Goal: Complete application form: Complete application form

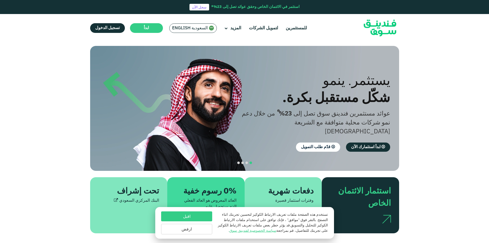
click at [142, 28] on main "ابدأ" at bounding box center [146, 28] width 33 height 10
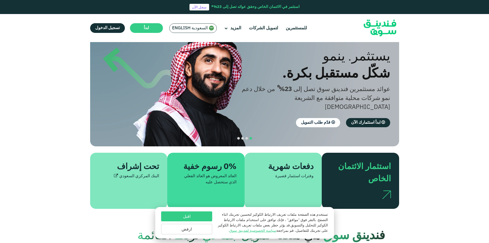
scroll to position [77, 0]
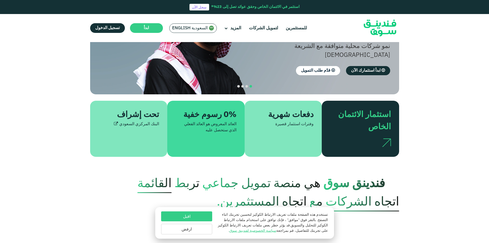
click at [199, 217] on button "اقبل" at bounding box center [186, 217] width 51 height 10
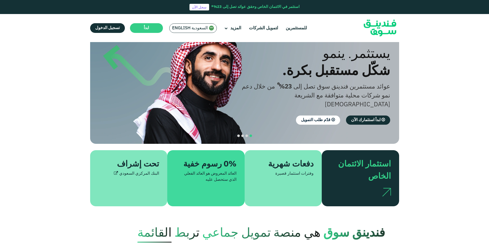
scroll to position [26, 0]
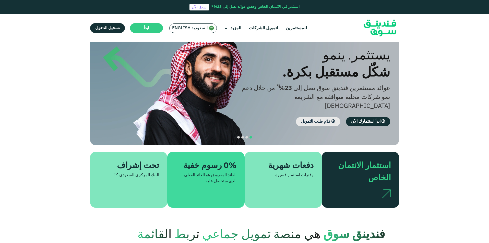
click at [322, 117] on link "قدّم طلب التمويل" at bounding box center [318, 121] width 44 height 9
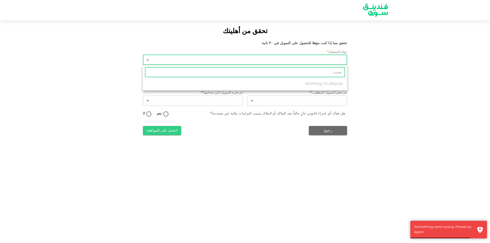
click at [305, 57] on body "تحقق من أهليتك تحقق مما إذا كنت مؤهلا للحصول على التمويل في ٣٠ ثانية دولة التسج…" at bounding box center [245, 121] width 490 height 243
type input "ا"
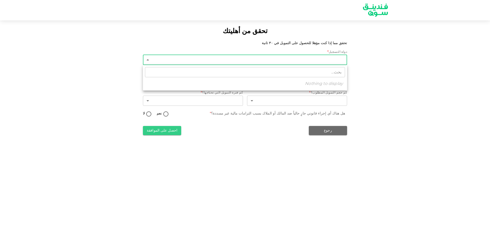
click at [389, 78] on div at bounding box center [245, 121] width 490 height 243
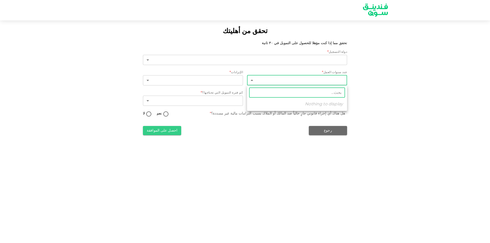
click at [340, 78] on body "تحقق من أهليتك تحقق مما إذا كنت مؤهلا للحصول على التمويل في ٣٠ ثانية دولة التسج…" at bounding box center [245, 121] width 490 height 243
click at [367, 73] on div at bounding box center [245, 121] width 490 height 243
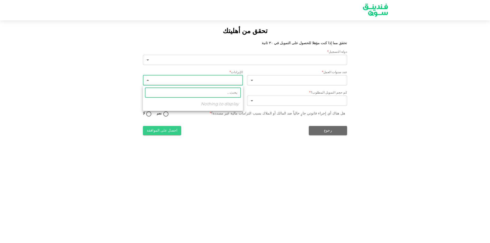
click at [240, 80] on body "تحقق من أهليتك تحقق مما إذا كنت مؤهلا للحصول على التمويل في ٣٠ ثانية دولة التسج…" at bounding box center [245, 121] width 490 height 243
click at [316, 60] on div at bounding box center [245, 121] width 490 height 243
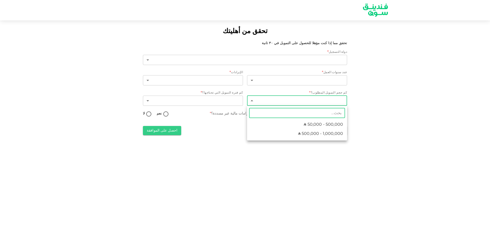
click at [305, 101] on body "تحقق من أهليتك تحقق مما إذا كنت مؤهلا للحصول على التمويل في ٣٠ ثانية دولة التسج…" at bounding box center [245, 121] width 490 height 243
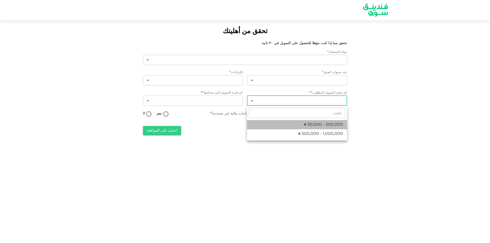
click at [289, 127] on li "ʢ 50,000 - 500,000" at bounding box center [297, 124] width 100 height 9
type input "1"
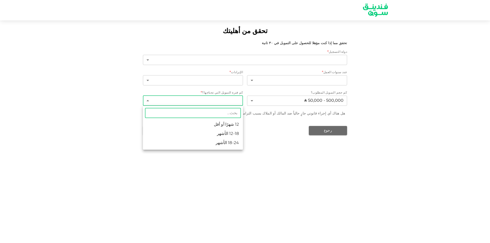
click at [232, 103] on body "تحقق من أهليتك تحقق مما إذا كنت مؤهلا للحصول على التمويل في ٣٠ ثانية دولة التسج…" at bounding box center [245, 121] width 490 height 243
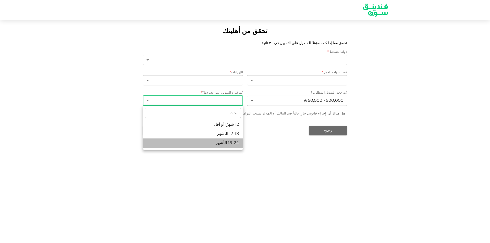
click at [238, 145] on li "18-24 الأشهر" at bounding box center [193, 143] width 100 height 9
type input "3"
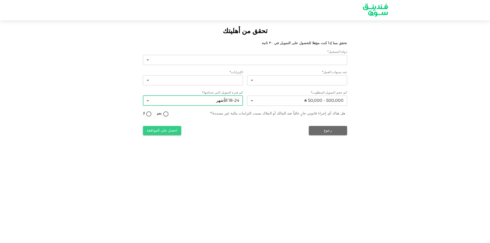
click at [151, 115] on input "لا" at bounding box center [149, 114] width 8 height 7
radio input "true"
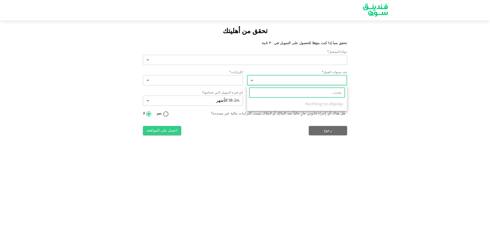
click at [281, 81] on body "تحقق من أهليتك تحقق مما إذا كنت مؤهلا للحصول على التمويل في ٣٠ ثانية دولة التسج…" at bounding box center [245, 121] width 490 height 243
type input "7"
click at [234, 81] on div at bounding box center [245, 121] width 490 height 243
click at [284, 80] on body "تحقق من أهليتك تحقق مما إذا كنت مؤهلا للحصول على التمويل في ٣٠ ثانية دولة التسج…" at bounding box center [245, 121] width 490 height 243
type input "4"
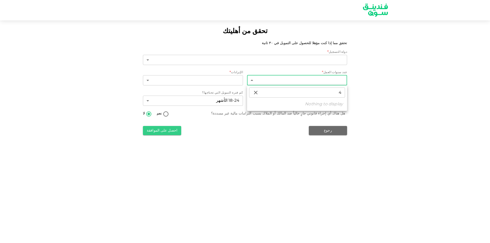
click at [279, 125] on div at bounding box center [245, 121] width 490 height 243
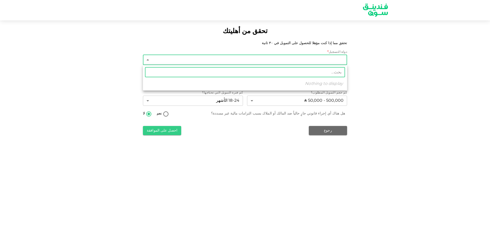
click at [268, 64] on body "تحقق من أهليتك تحقق مما إذا كنت مؤهلا للحصول على التمويل في ٣٠ ثانية دولة التسج…" at bounding box center [245, 121] width 490 height 243
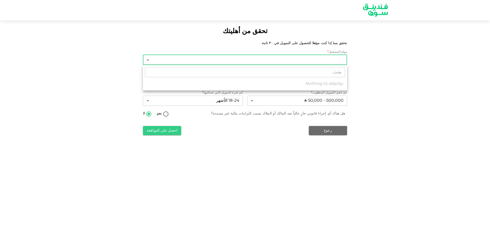
click at [230, 85] on ul "​ Nothing to display" at bounding box center [245, 78] width 204 height 26
click at [176, 134] on div at bounding box center [245, 121] width 490 height 243
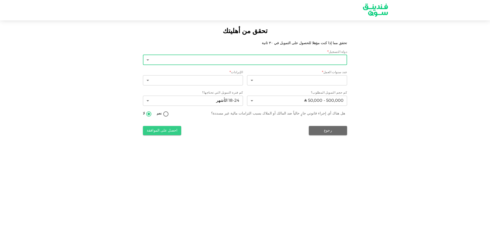
click at [174, 131] on button "احصل على الموافقة" at bounding box center [162, 130] width 38 height 9
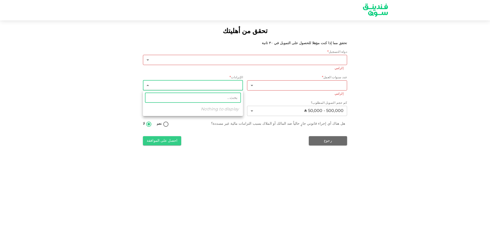
click at [231, 82] on body "تحقق من أهليتك تحقق مما إذا كنت مؤهلا للحصول على التمويل في ٣٠ ثانية دولة التسج…" at bounding box center [245, 121] width 490 height 243
type input "2"
type input "1"
drag, startPoint x: 237, startPoint y: 98, endPoint x: 230, endPoint y: 99, distance: 6.9
click at [230, 99] on input "1500000" at bounding box center [198, 98] width 86 height 10
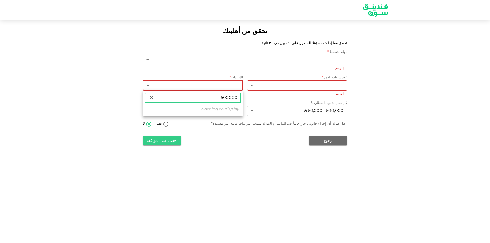
type input "1500000"
click at [258, 174] on div at bounding box center [245, 121] width 490 height 243
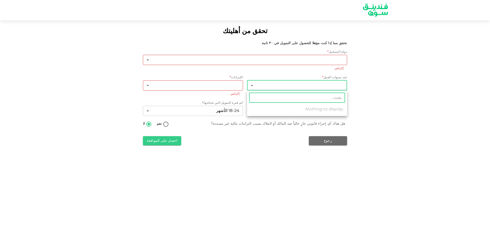
click at [256, 85] on body "تحقق من أهليتك تحقق مما إذا كنت مؤهلا للحصول على التمويل في ٣٠ ثانية دولة التسج…" at bounding box center [245, 121] width 490 height 243
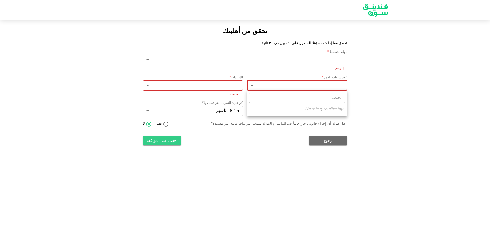
click at [287, 108] on ul "​ Nothing to display" at bounding box center [297, 104] width 100 height 26
click at [342, 62] on div at bounding box center [245, 121] width 490 height 243
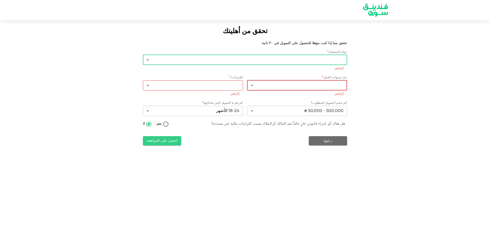
click at [330, 60] on body "تحقق من أهليتك تحقق مما إذا كنت مؤهلا للحصول على التمويل في ٣٠ ثانية دولة التسج…" at bounding box center [245, 121] width 490 height 243
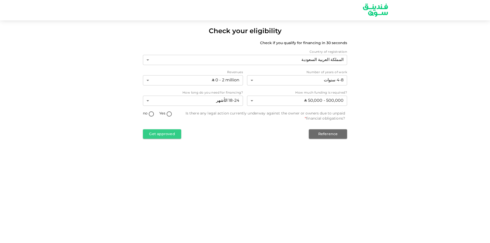
click at [152, 115] on input "no" at bounding box center [152, 114] width 8 height 7
radio input "true"
click at [180, 135] on button "Get approved" at bounding box center [162, 134] width 38 height 9
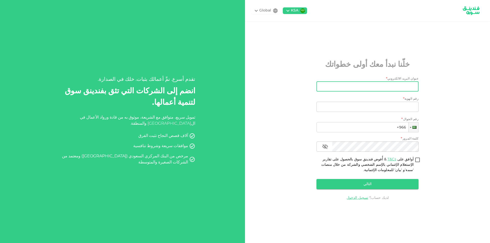
click at [390, 90] on input "عنوان البريد الالكتروني" at bounding box center [370, 86] width 97 height 10
type input "Kha250a@gmail.com"
click at [380, 105] on input "رقم الهوية" at bounding box center [368, 107] width 102 height 10
click at [396, 107] on input "رقم الهوية" at bounding box center [368, 107] width 102 height 10
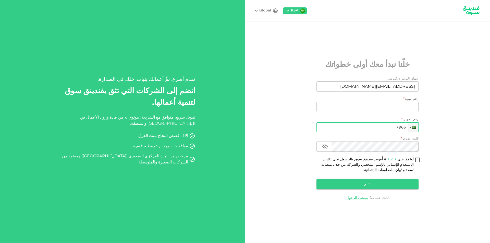
click at [388, 127] on input "+966" at bounding box center [368, 127] width 102 height 10
type input "+966 568 800 566"
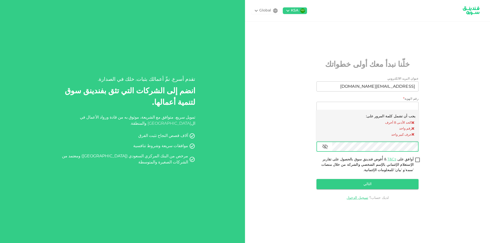
click at [419, 159] on input "أوافق على T&Cs & أُفوض فندينق سوق بالحصول على تقارير الإستعلام الإئتماني بالإسم…" at bounding box center [418, 160] width 8 height 7
checkbox input "true"
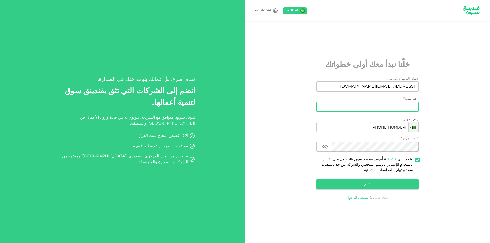
click at [394, 104] on input "رقم الهوية" at bounding box center [368, 107] width 102 height 10
type input "1108813963"
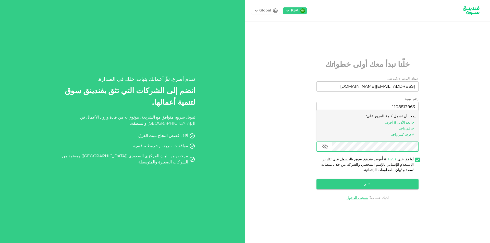
click at [392, 178] on div "عنوان البريد الالكتروني عنوان البريد الالكتروني Kha250a@gmail.com عنوان البريد …" at bounding box center [368, 134] width 102 height 115
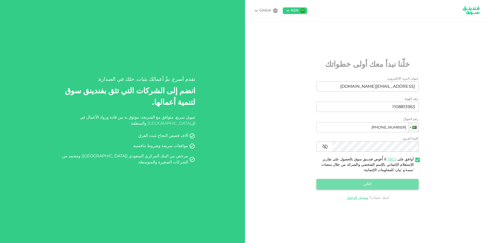
click at [391, 182] on button "التالي" at bounding box center [368, 184] width 102 height 10
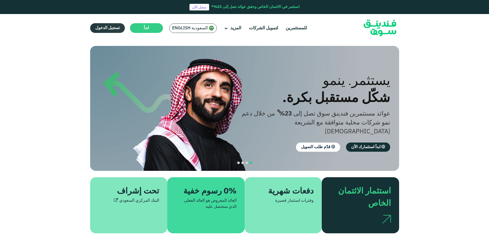
click at [116, 28] on span "تسجيل الدخول" at bounding box center [107, 28] width 25 height 4
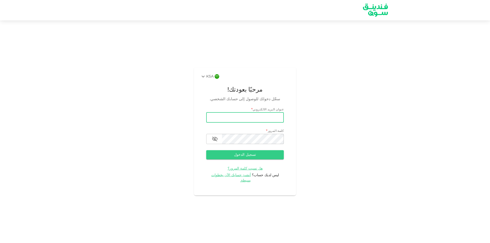
click at [238, 117] on input "email" at bounding box center [245, 118] width 78 height 10
type input "[EMAIL_ADDRESS][DOMAIN_NAME]"
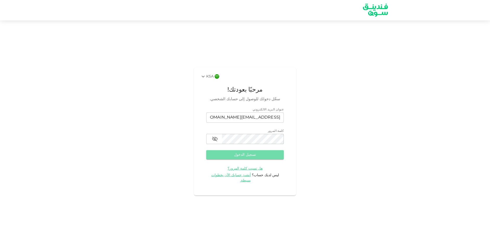
click at [251, 155] on button "تسجيل الدخول" at bounding box center [245, 154] width 78 height 9
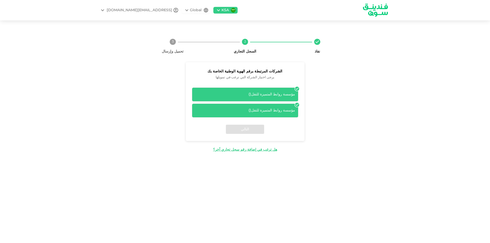
click at [270, 108] on div "مؤسسة روابط المتميزة للنقل ( )" at bounding box center [245, 111] width 107 height 14
click at [270, 94] on div "مؤسسة روابط المتميزة للنقل ( )" at bounding box center [245, 94] width 100 height 5
click at [235, 129] on div "التالي" at bounding box center [245, 129] width 119 height 23
click at [299, 103] on icon at bounding box center [297, 104] width 5 height 5
click at [297, 104] on icon at bounding box center [297, 105] width 4 height 4
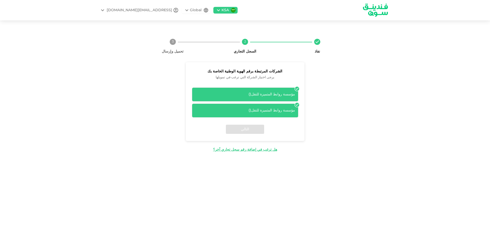
click at [297, 104] on icon at bounding box center [297, 105] width 4 height 4
click at [294, 88] on div "مؤسسة روابط المتميزة للنقل ( )" at bounding box center [245, 95] width 107 height 14
click at [247, 110] on div "مؤسسة روابط المتميزة للنقل ( )" at bounding box center [245, 110] width 100 height 5
click at [249, 130] on div "التالي" at bounding box center [245, 129] width 119 height 23
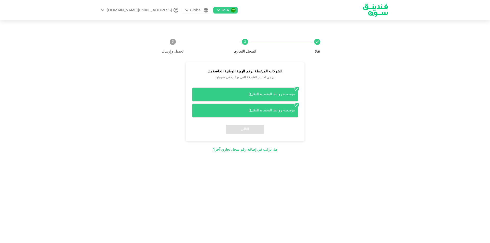
click at [296, 104] on icon at bounding box center [297, 105] width 4 height 4
click at [177, 45] on span "تحميل وإرسال" at bounding box center [173, 49] width 68 height 9
click at [234, 148] on div "هل ترغب في إضافة رقم سجل تجاري آخر؟" at bounding box center [245, 149] width 64 height 5
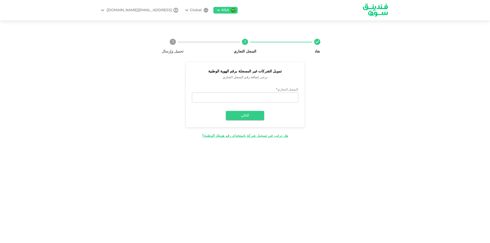
click at [262, 92] on div "السجل التجاري *" at bounding box center [245, 90] width 107 height 5
click at [256, 105] on div "السجل التجاري * السجل التجاري السجل التجاري التالي" at bounding box center [245, 106] width 119 height 44
click at [256, 99] on input "السجل التجاري" at bounding box center [245, 98] width 107 height 10
type input "7007849362"
click at [255, 114] on button "التالي" at bounding box center [245, 115] width 38 height 9
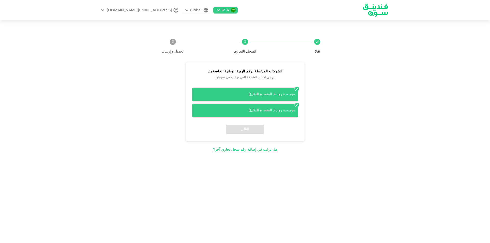
click at [247, 131] on div "التالي" at bounding box center [245, 129] width 119 height 23
click at [295, 103] on icon at bounding box center [297, 104] width 5 height 5
drag, startPoint x: 152, startPoint y: 27, endPoint x: 159, endPoint y: 17, distance: 12.2
click at [233, 125] on div "التالي" at bounding box center [245, 129] width 119 height 23
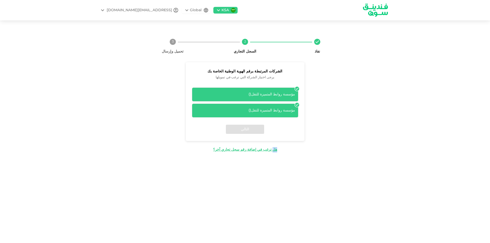
drag, startPoint x: 233, startPoint y: 125, endPoint x: 233, endPoint y: 129, distance: 3.6
click at [233, 129] on div "التالي" at bounding box center [245, 129] width 119 height 23
click at [261, 131] on div "التالي" at bounding box center [245, 129] width 119 height 23
click at [294, 104] on div "مؤسسة روابط المتميزة للنقل ( )" at bounding box center [245, 111] width 107 height 14
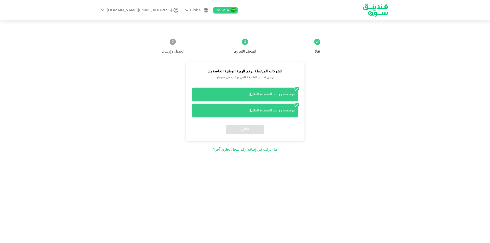
click at [297, 105] on icon at bounding box center [297, 104] width 5 height 5
click at [297, 105] on icon at bounding box center [297, 105] width 4 height 4
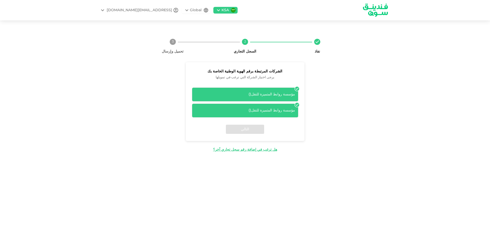
click at [241, 121] on div "التالي" at bounding box center [245, 129] width 119 height 23
click at [237, 131] on div "التالي" at bounding box center [245, 129] width 119 height 23
click at [263, 90] on div "مؤسسة روابط المتميزة للنقل ( )" at bounding box center [245, 95] width 107 height 14
click at [262, 92] on div "مؤسسة روابط المتميزة للنقل ( )" at bounding box center [245, 94] width 100 height 5
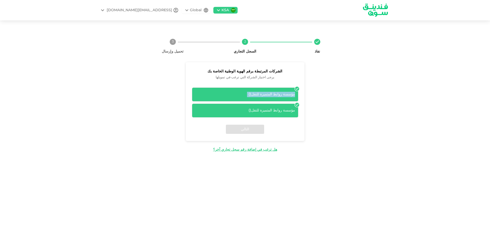
click at [262, 92] on div "مؤسسة روابط المتميزة للنقل ( )" at bounding box center [245, 94] width 100 height 5
click at [258, 108] on div "مؤسسة روابط المتميزة للنقل ( )" at bounding box center [245, 111] width 107 height 14
click at [292, 111] on div "مؤسسة روابط المتميزة للنقل ( )" at bounding box center [245, 110] width 100 height 5
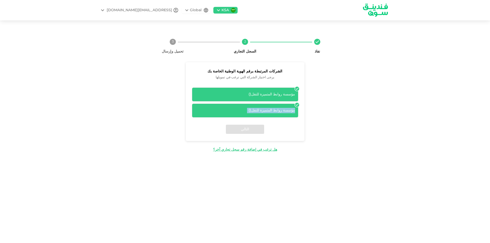
click at [292, 111] on div "مؤسسة روابط المتميزة للنقل ( )" at bounding box center [245, 110] width 100 height 5
click at [251, 131] on div "التالي" at bounding box center [245, 129] width 119 height 23
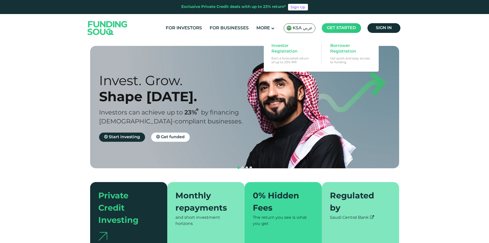
click at [342, 26] on main "Get started" at bounding box center [341, 28] width 39 height 10
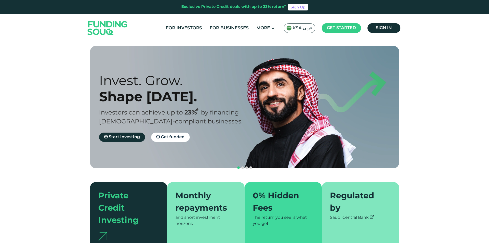
click at [290, 27] on img at bounding box center [289, 28] width 5 height 5
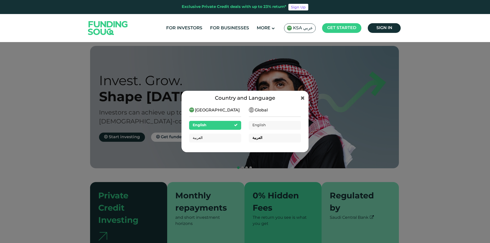
click at [265, 137] on div "العربية" at bounding box center [275, 138] width 52 height 9
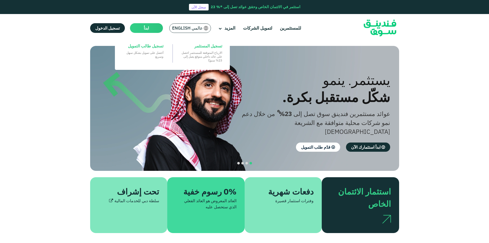
click at [141, 26] on main "ابدأ" at bounding box center [146, 28] width 33 height 10
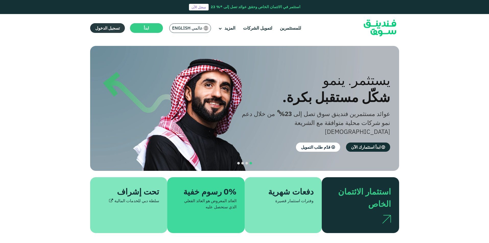
click at [111, 28] on span "تسجيل الدخول" at bounding box center [107, 28] width 25 height 5
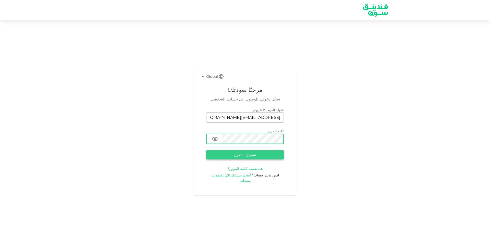
click at [253, 153] on button "تسجيل الدخول" at bounding box center [245, 154] width 78 height 9
click at [216, 80] on div "Global" at bounding box center [209, 77] width 18 height 6
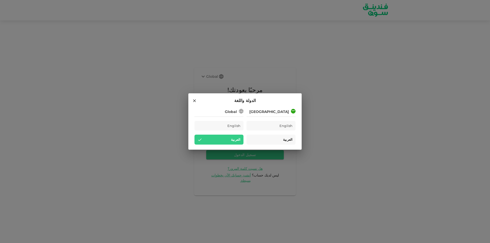
click at [266, 139] on div "العربية" at bounding box center [271, 140] width 49 height 10
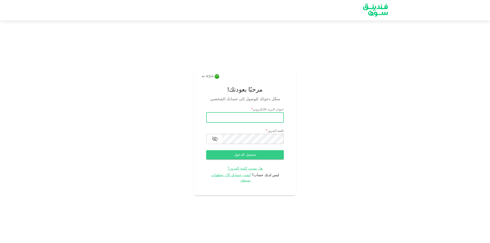
click at [259, 117] on input "email" at bounding box center [245, 118] width 78 height 10
type input "Kha250a@gmail.com"
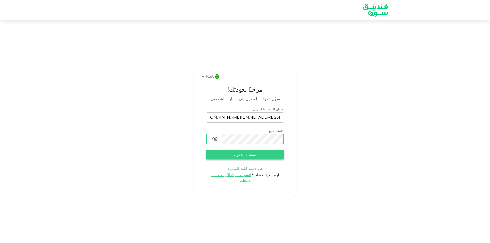
click at [243, 154] on button "تسجيل الدخول" at bounding box center [245, 154] width 78 height 9
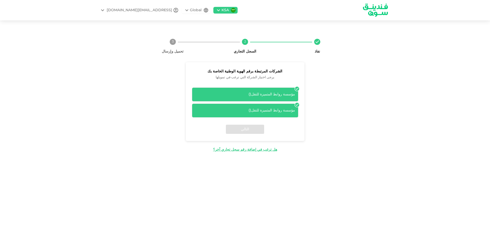
click at [268, 109] on div "مؤسسة روابط المتميزة للنقل ( )" at bounding box center [245, 110] width 100 height 5
click at [300, 107] on div "مؤسسة روابط المتميزة للنقل ( ) مؤسسة روابط المتميزة للنقل ( )" at bounding box center [245, 101] width 119 height 34
click at [297, 105] on icon at bounding box center [297, 104] width 5 height 5
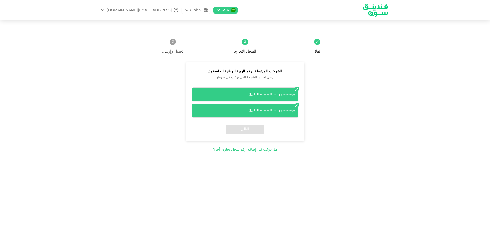
drag, startPoint x: 297, startPoint y: 105, endPoint x: 291, endPoint y: 106, distance: 6.5
click at [297, 105] on icon at bounding box center [297, 104] width 5 height 5
click at [233, 114] on div "مؤسسة روابط المتميزة للنقل ( )" at bounding box center [245, 111] width 107 height 14
click at [246, 127] on div "التالي" at bounding box center [245, 129] width 119 height 23
click at [246, 131] on div "التالي" at bounding box center [245, 129] width 119 height 23
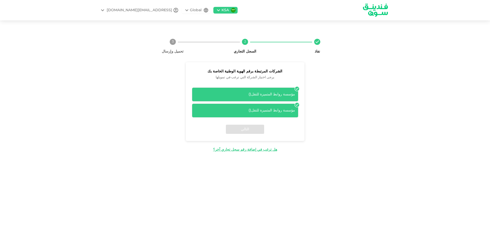
click at [228, 100] on div "مؤسسة روابط المتميزة للنقل ( )" at bounding box center [245, 95] width 107 height 14
